Goal: Information Seeking & Learning: Check status

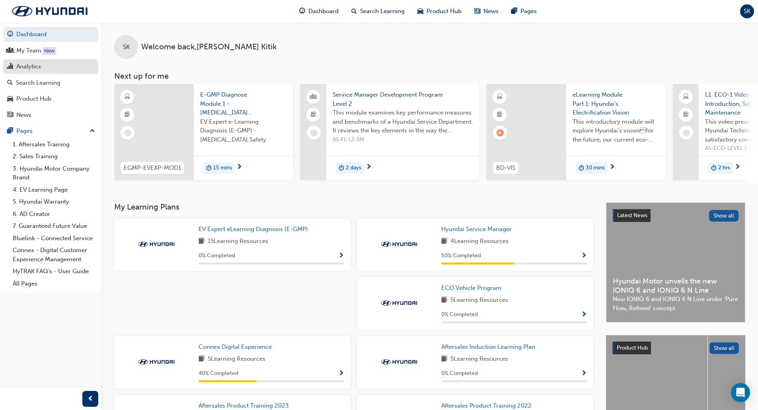
click at [32, 66] on div "Analytics" at bounding box center [28, 66] width 25 height 9
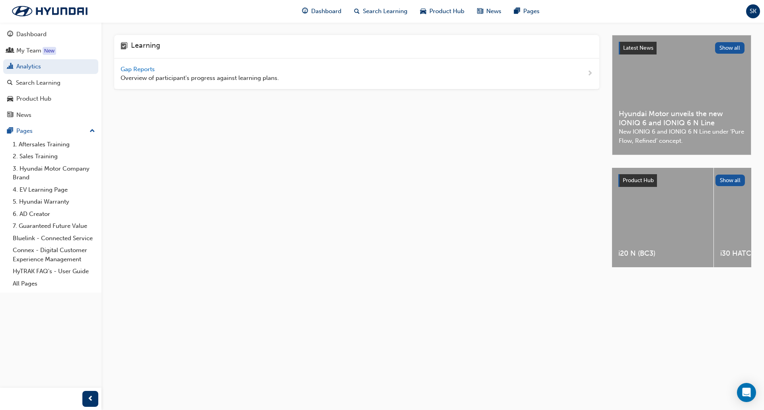
click at [148, 70] on span "Gap Reports" at bounding box center [138, 69] width 36 height 7
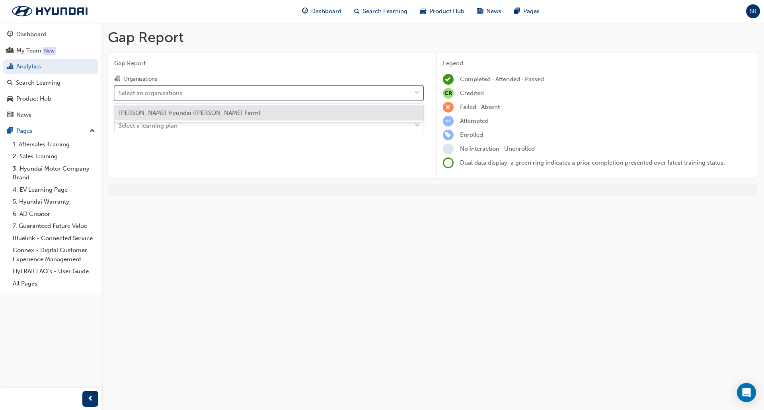
click at [219, 89] on div "Select an organisations" at bounding box center [263, 93] width 296 height 14
click at [119, 89] on input "Organisations option [PERSON_NAME] Hyundai ([PERSON_NAME] Farm) focused, 1 of 1…" at bounding box center [119, 92] width 1 height 7
click at [214, 115] on div "[PERSON_NAME] Hyundai ([PERSON_NAME] Farm)" at bounding box center [268, 113] width 309 height 16
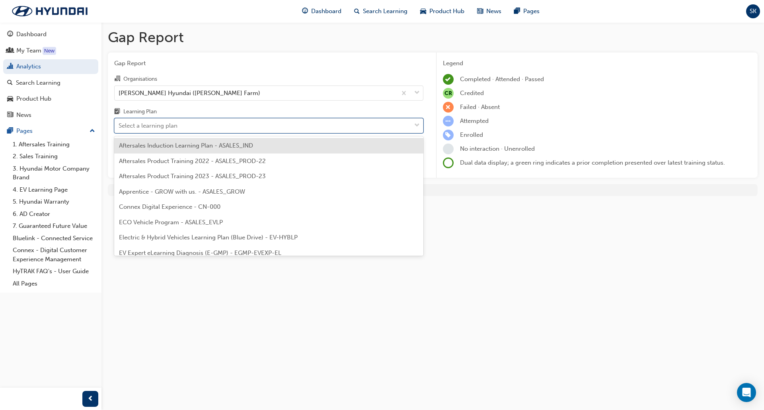
click at [237, 125] on div "Select a learning plan" at bounding box center [263, 126] width 296 height 14
click at [119, 125] on input "Learning Plan option Aftersales Induction Learning Plan - ASALES_IND focused, 1…" at bounding box center [119, 125] width 1 height 7
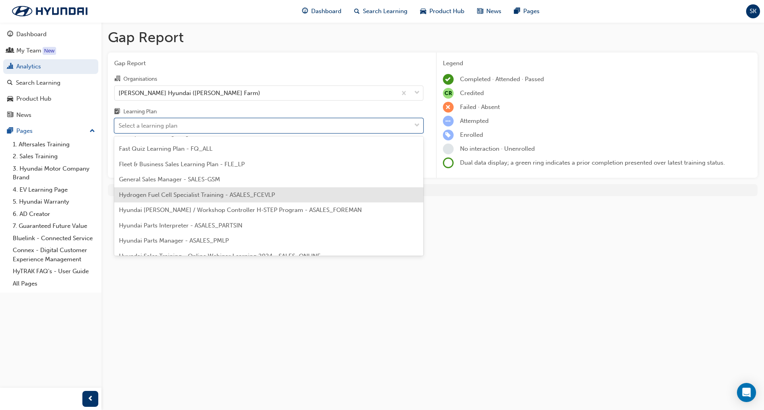
scroll to position [159, 0]
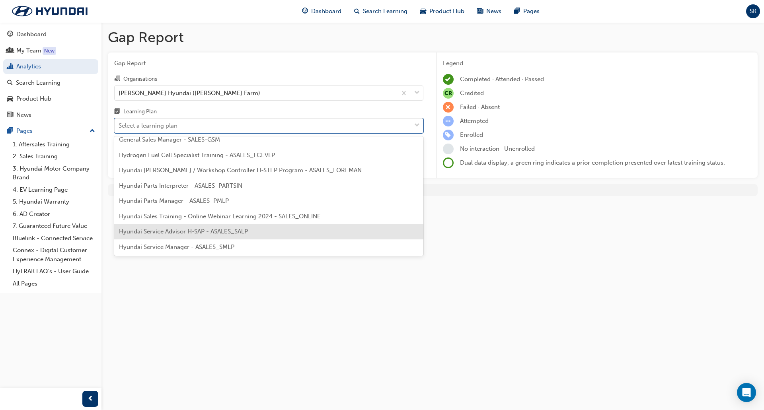
drag, startPoint x: 217, startPoint y: 231, endPoint x: 236, endPoint y: 251, distance: 28.1
click at [216, 231] on span "Hyundai Service Advisor H-SAP - ASALES_SALP" at bounding box center [183, 231] width 129 height 7
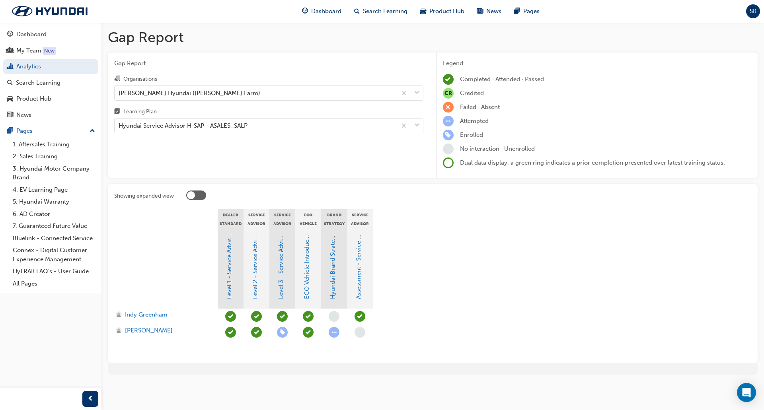
click at [452, 305] on section "Dealer Standard 8 - Mandatory Training - HSAP Service Advisor Level 2 Service A…" at bounding box center [432, 282] width 637 height 147
click at [456, 277] on section "Dealer Standard 8 - Mandatory Training - HSAP Service Advisor Level 2 Service A…" at bounding box center [432, 282] width 637 height 147
click at [492, 299] on section "Dealer Standard 8 - Mandatory Training - HSAP Service Advisor Level 2 Service A…" at bounding box center [432, 282] width 637 height 147
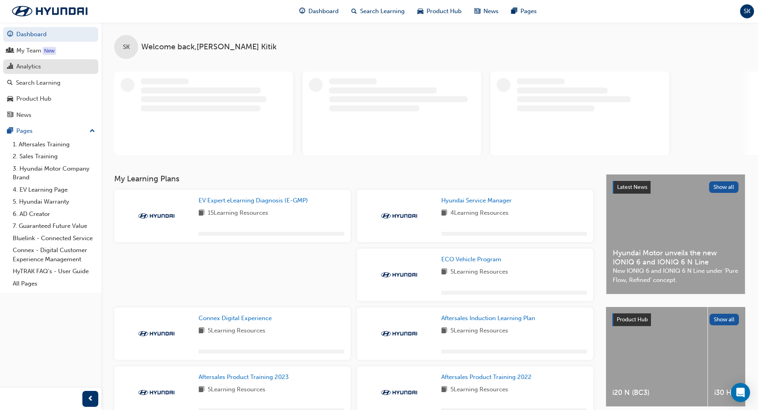
click at [34, 69] on div "Analytics" at bounding box center [28, 66] width 25 height 9
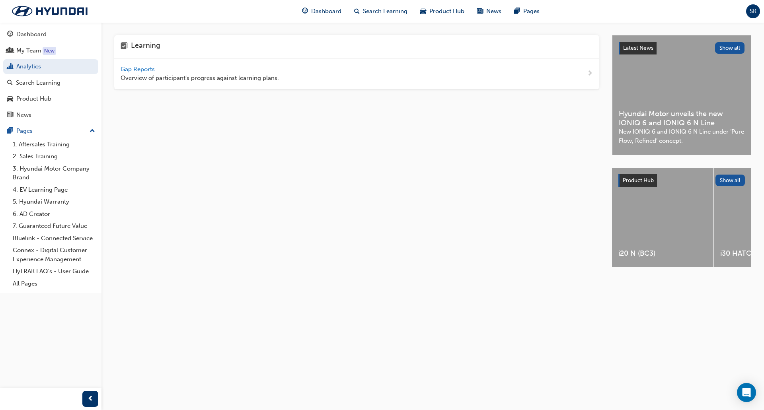
click at [138, 66] on span "Gap Reports" at bounding box center [138, 69] width 36 height 7
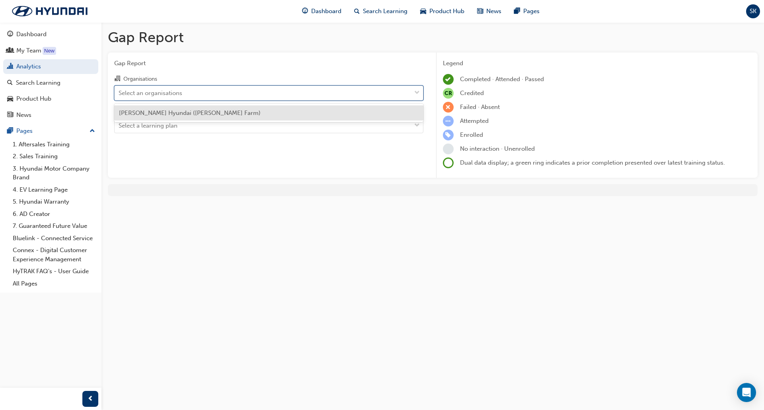
click at [301, 95] on div "Select an organisations" at bounding box center [263, 93] width 296 height 14
click at [119, 95] on input "Organisations option [PERSON_NAME] Hyundai ([PERSON_NAME] Farm) focused, 1 of 1…" at bounding box center [119, 92] width 1 height 7
click at [232, 117] on div "[PERSON_NAME] Hyundai ([PERSON_NAME] Farm)" at bounding box center [268, 113] width 309 height 16
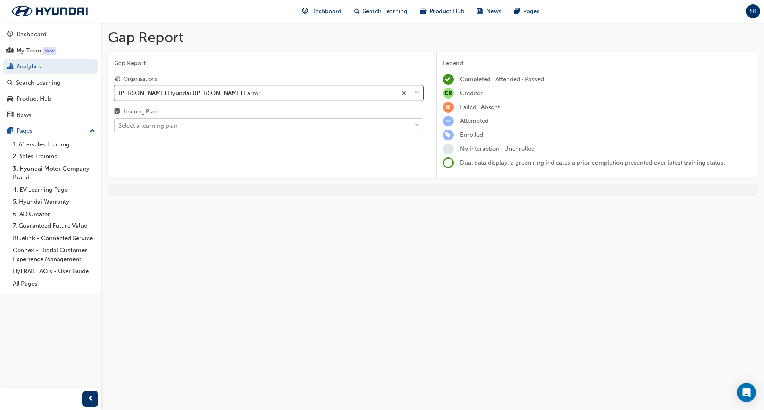
click at [417, 125] on span "down-icon" at bounding box center [417, 125] width 6 height 10
click at [119, 125] on input "Learning Plan Select a learning plan" at bounding box center [119, 125] width 1 height 7
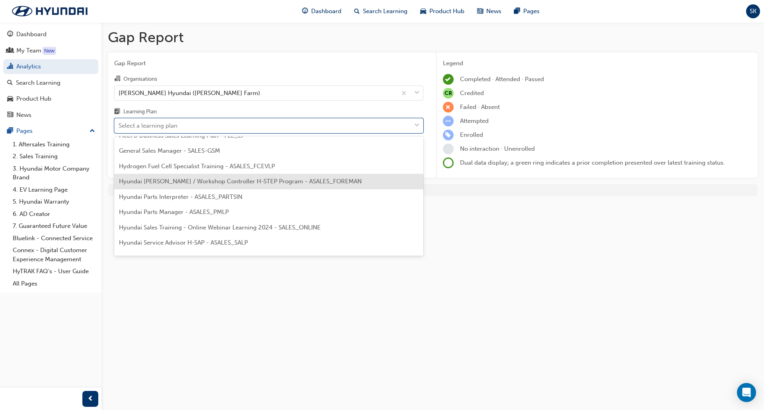
scroll to position [159, 0]
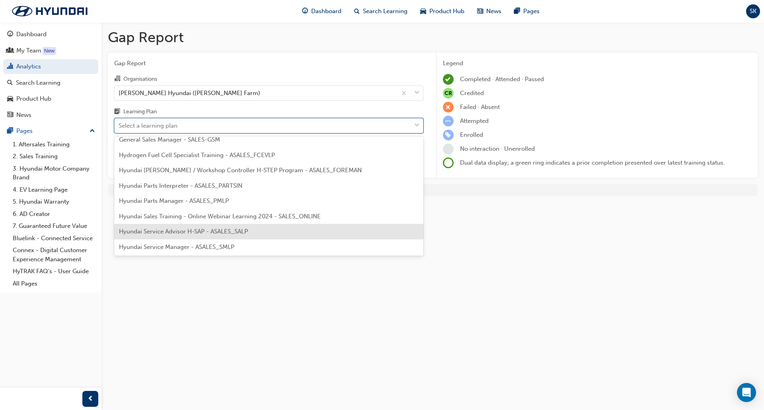
drag, startPoint x: 239, startPoint y: 236, endPoint x: 268, endPoint y: 231, distance: 29.4
click at [239, 235] on div "Hyundai Service Advisor H-SAP - ASALES_SALP" at bounding box center [268, 232] width 309 height 16
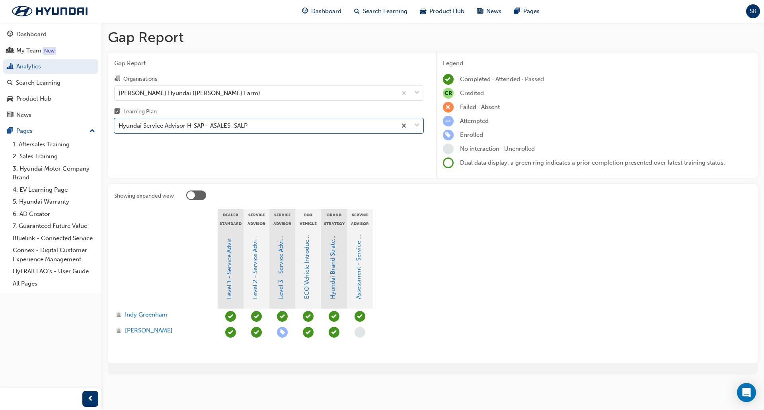
click at [517, 298] on section "Dealer Standard 8 - Mandatory Training - HSAP Service Advisor Level 2 Service A…" at bounding box center [432, 282] width 637 height 147
click at [416, 123] on span "down-icon" at bounding box center [417, 125] width 6 height 10
click at [119, 123] on input "Learning Plan Hyundai Service Advisor H-SAP - ASALES_SALP" at bounding box center [119, 125] width 1 height 7
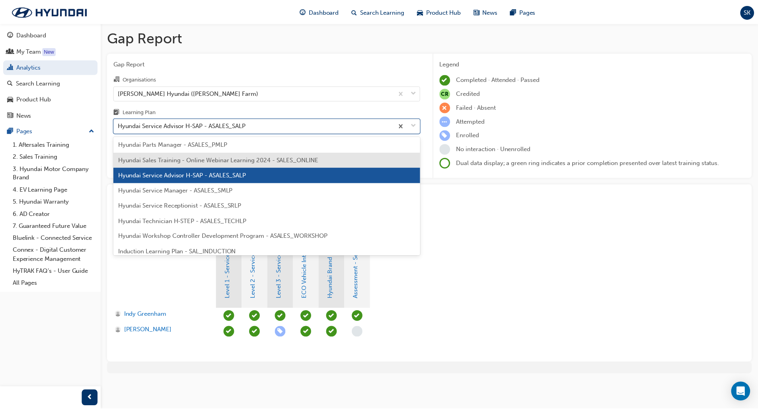
scroll to position [227, 0]
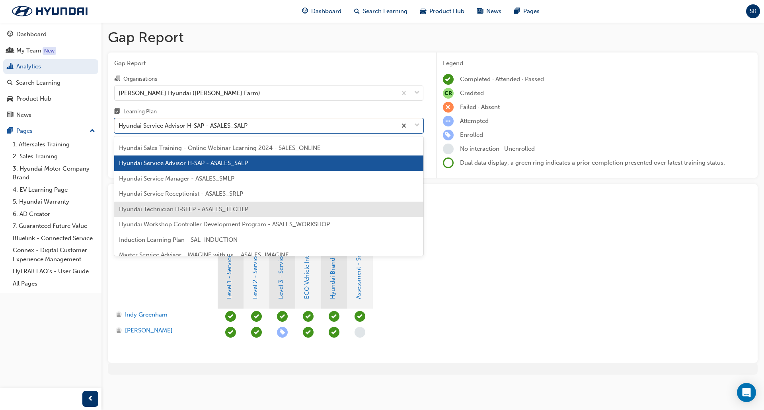
click at [253, 207] on div "Hyundai Technician H-STEP - ASALES_TECHLP" at bounding box center [268, 210] width 309 height 16
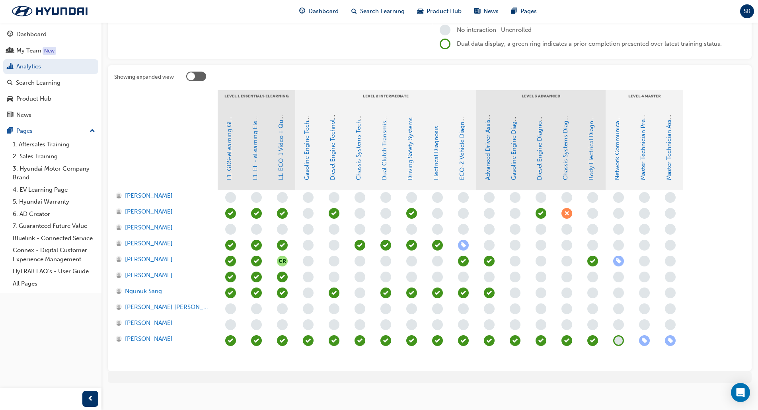
scroll to position [119, 0]
click at [712, 292] on section "LEVEL 1 Essentials eLearning LEVEL 2 Intermediate LEVEL 3 Advanced LEVEL 4 Mast…" at bounding box center [429, 227] width 631 height 274
click at [700, 241] on div "CR" at bounding box center [463, 276] width 491 height 175
click at [37, 67] on link "Analytics" at bounding box center [50, 66] width 95 height 15
